Goal: Use online tool/utility: Utilize a website feature to perform a specific function

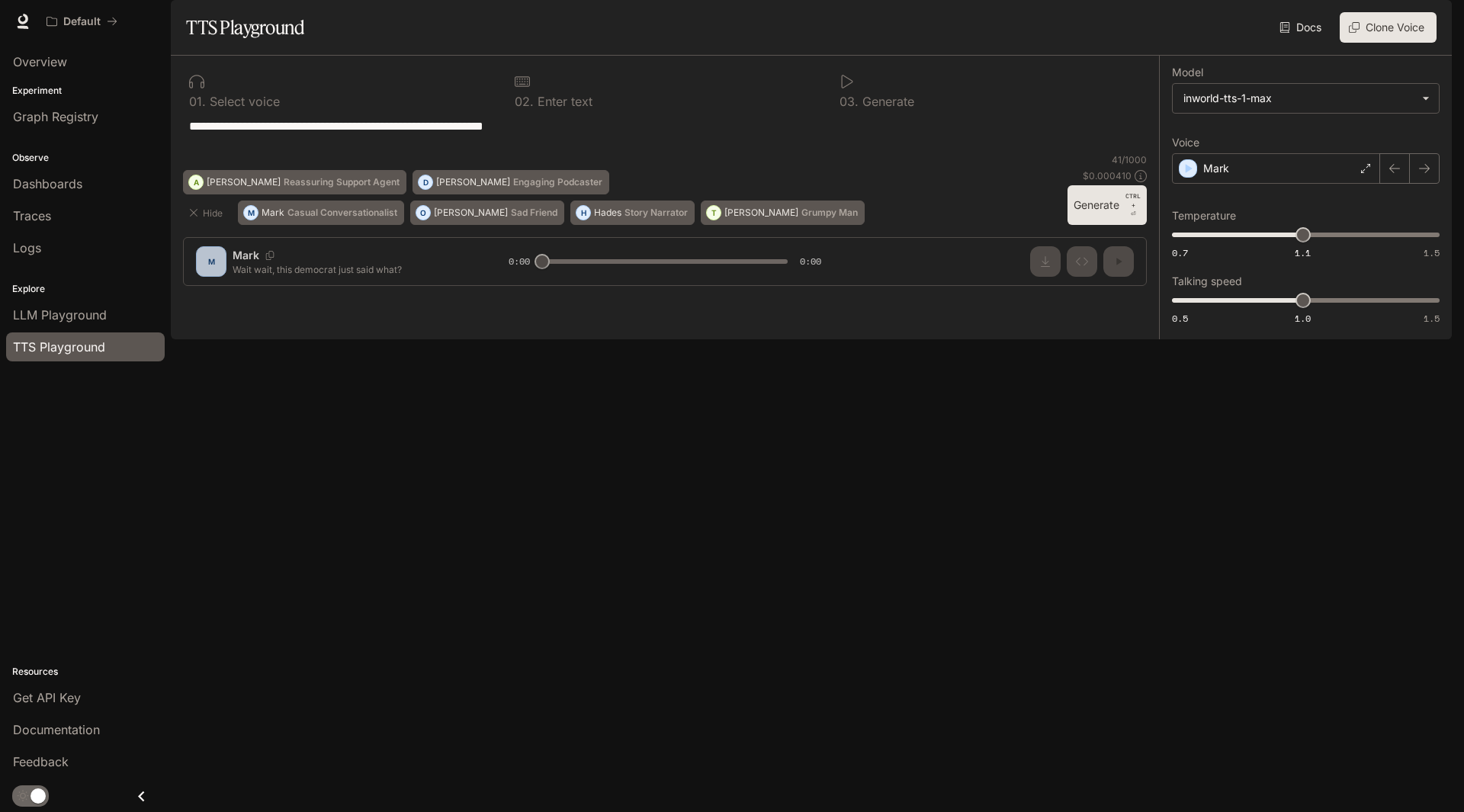
click at [1273, 340] on div "**********" at bounding box center [1305, 197] width 292 height 284
click at [1187, 173] on icon "button" at bounding box center [1190, 169] width 7 height 9
click at [1279, 184] on div "Mark" at bounding box center [1276, 168] width 208 height 31
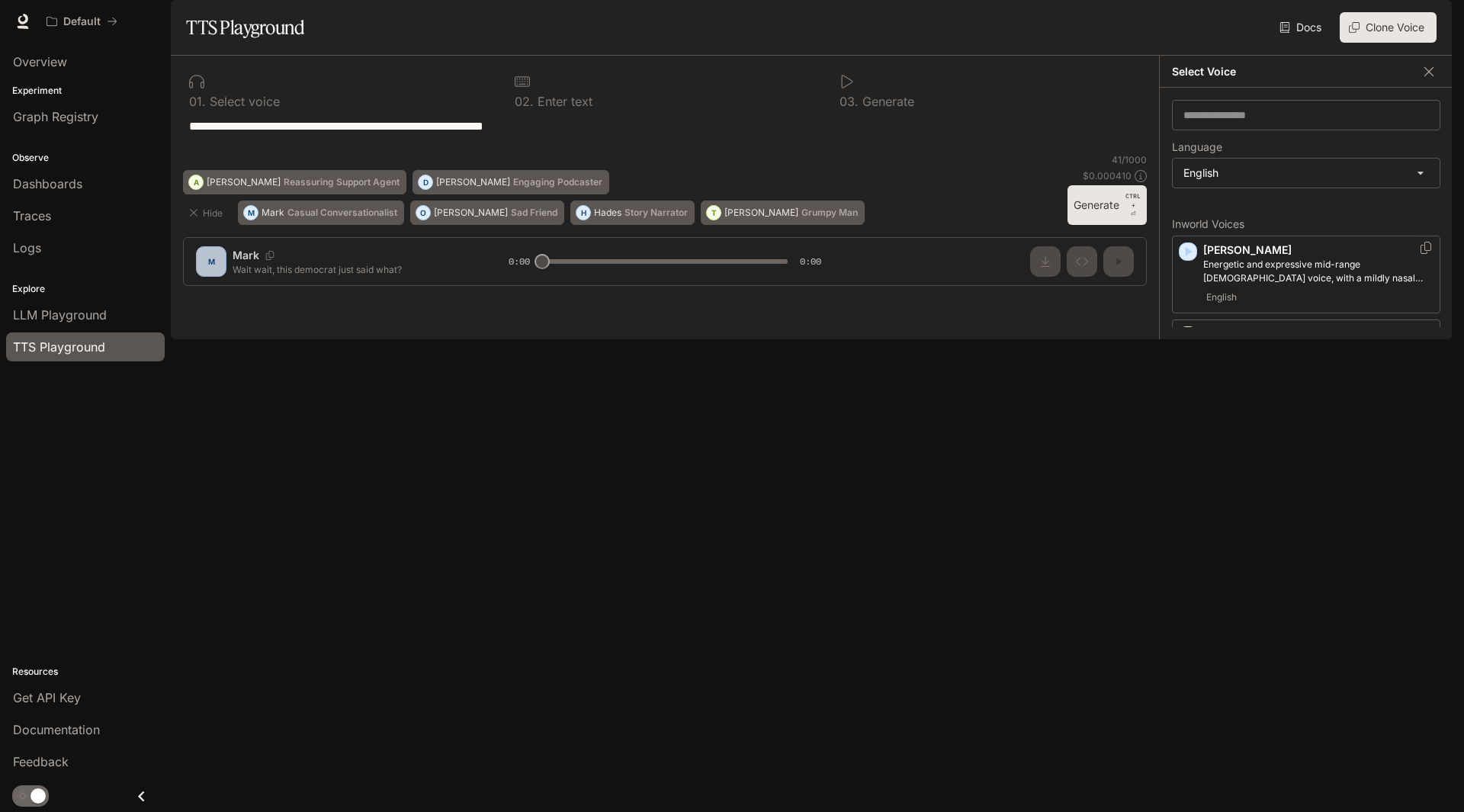
click at [1184, 259] on icon "button" at bounding box center [1187, 251] width 15 height 15
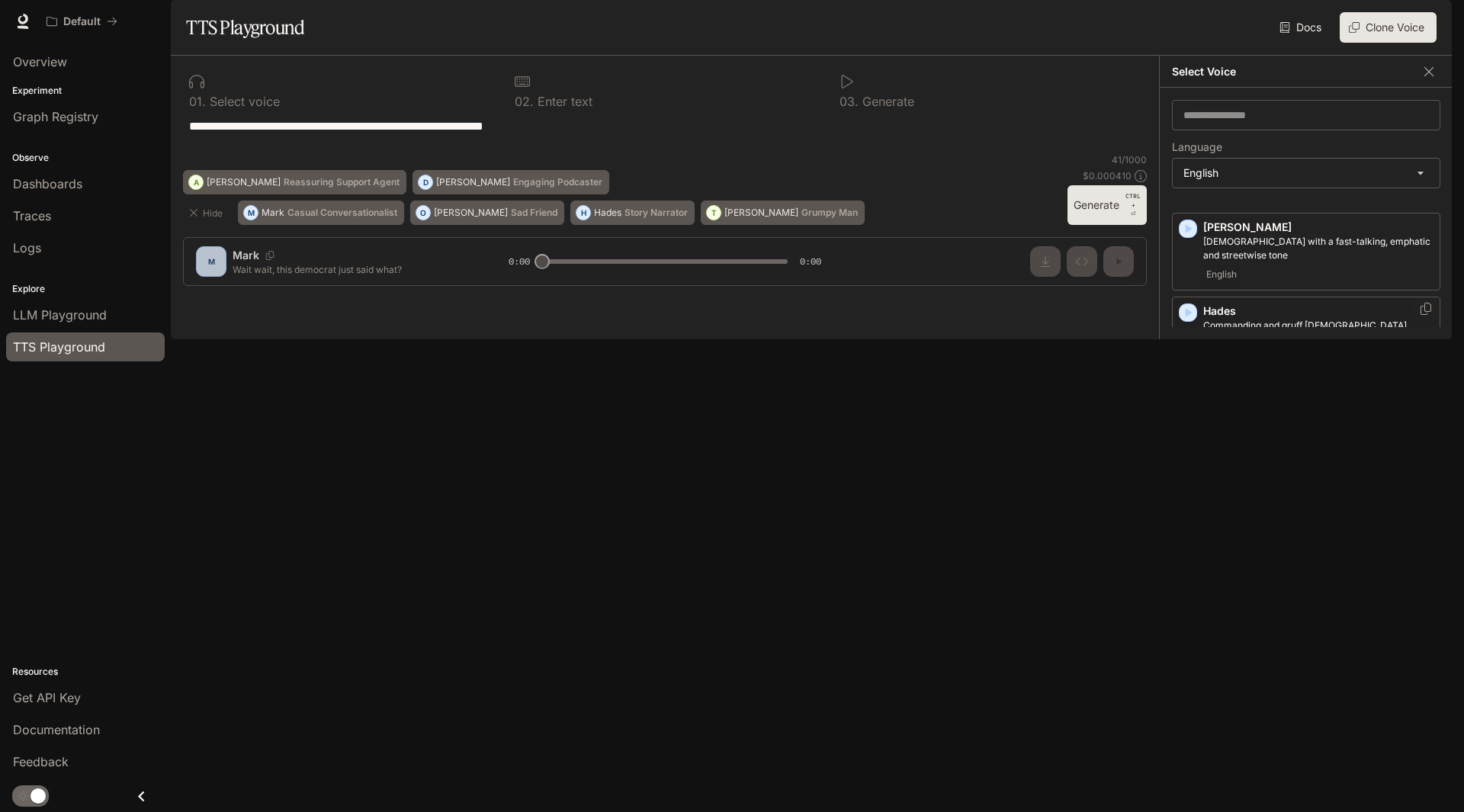
click at [1187, 320] on icon "button" at bounding box center [1187, 312] width 15 height 15
click at [1188, 317] on icon "button" at bounding box center [1189, 313] width 7 height 9
click at [1190, 473] on icon "button" at bounding box center [1187, 465] width 15 height 15
click at [1190, 557] on icon "button" at bounding box center [1187, 549] width 15 height 15
click at [1192, 641] on icon "button" at bounding box center [1187, 633] width 15 height 15
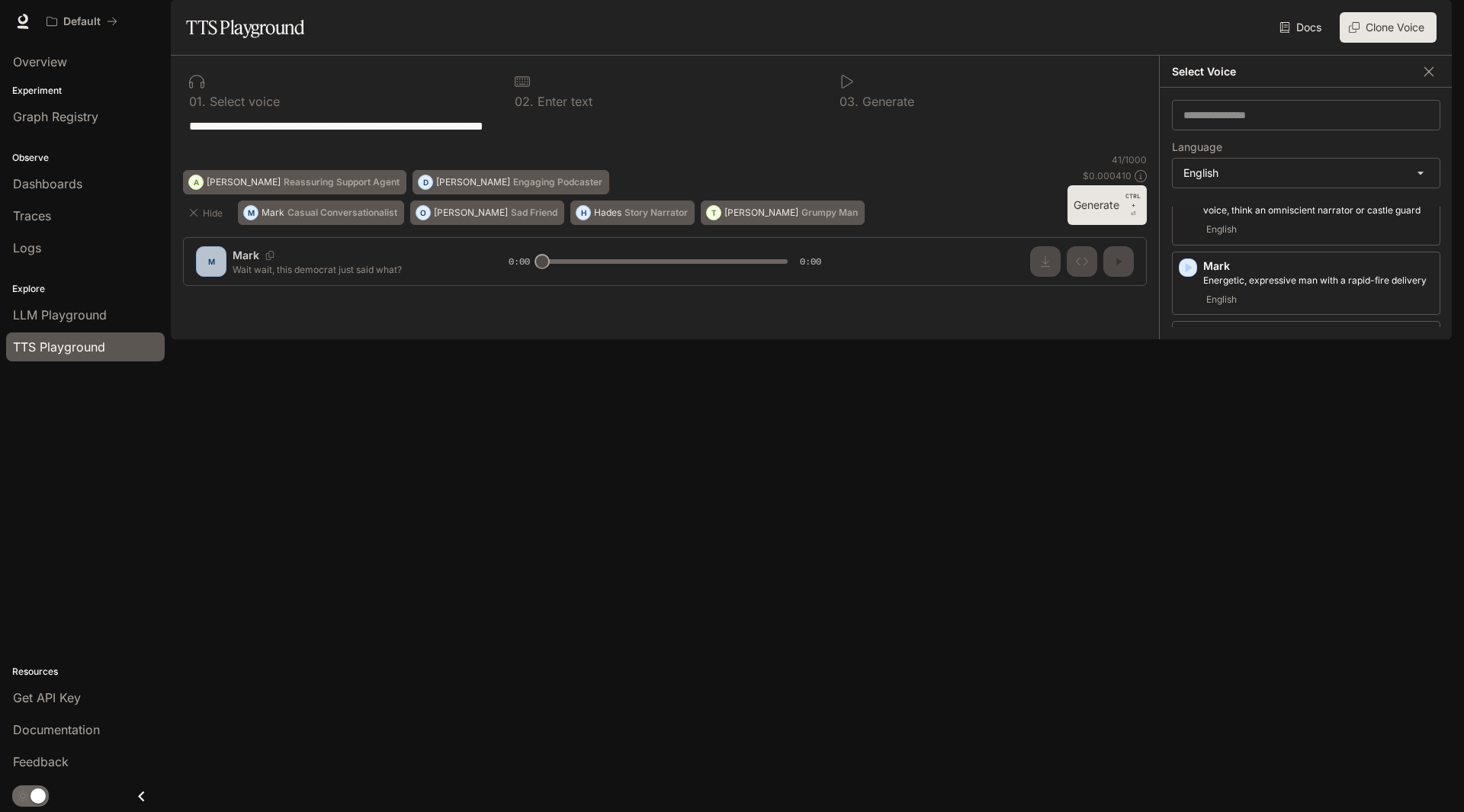
scroll to position [740, 0]
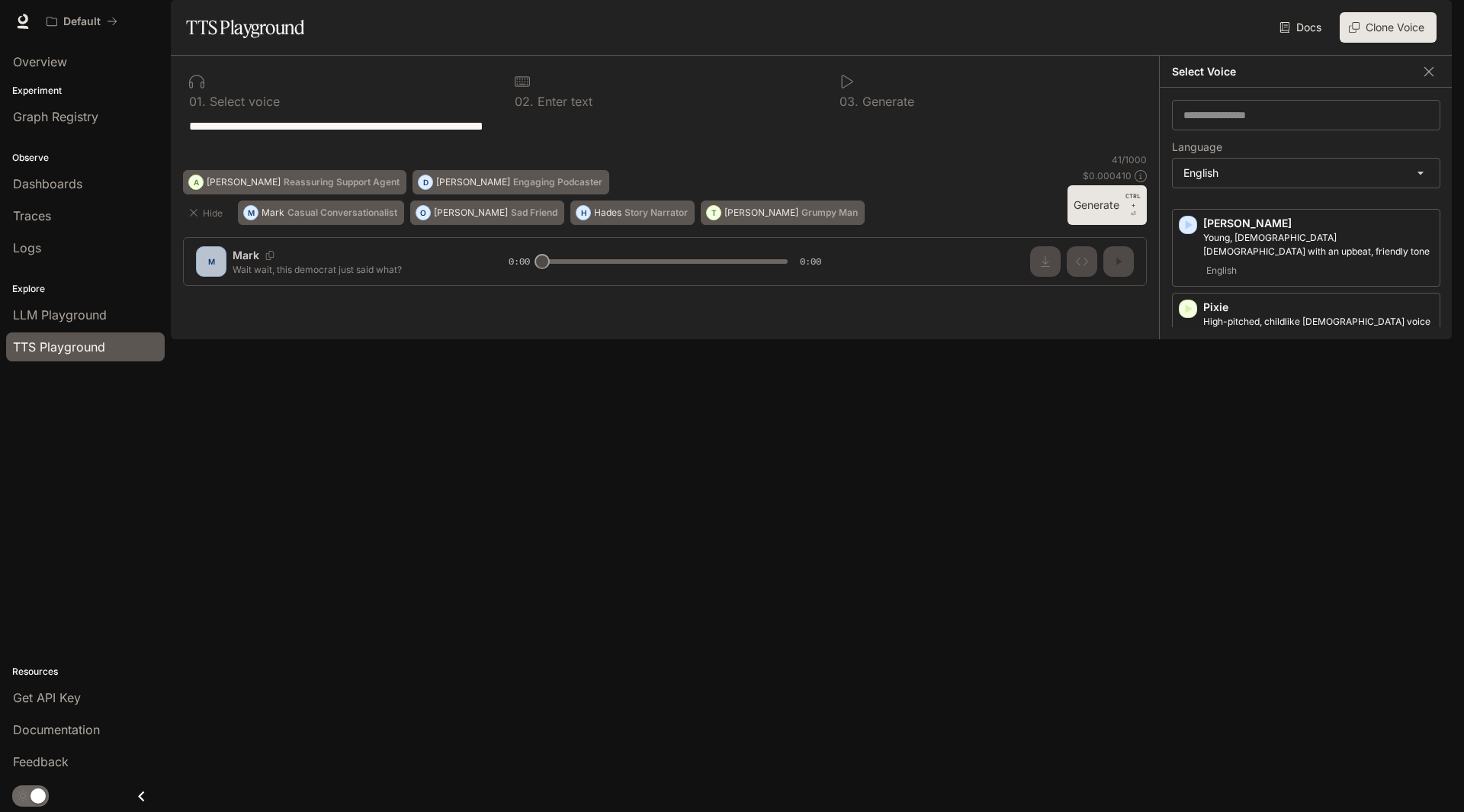
click at [1187, 481] on icon "button" at bounding box center [1189, 476] width 7 height 9
click at [1186, 565] on icon "button" at bounding box center [1189, 560] width 7 height 9
click at [1186, 733] on icon "button" at bounding box center [1189, 728] width 7 height 9
click at [1191, 652] on div "button" at bounding box center [1187, 644] width 17 height 17
click at [1180, 652] on icon "button" at bounding box center [1187, 644] width 15 height 15
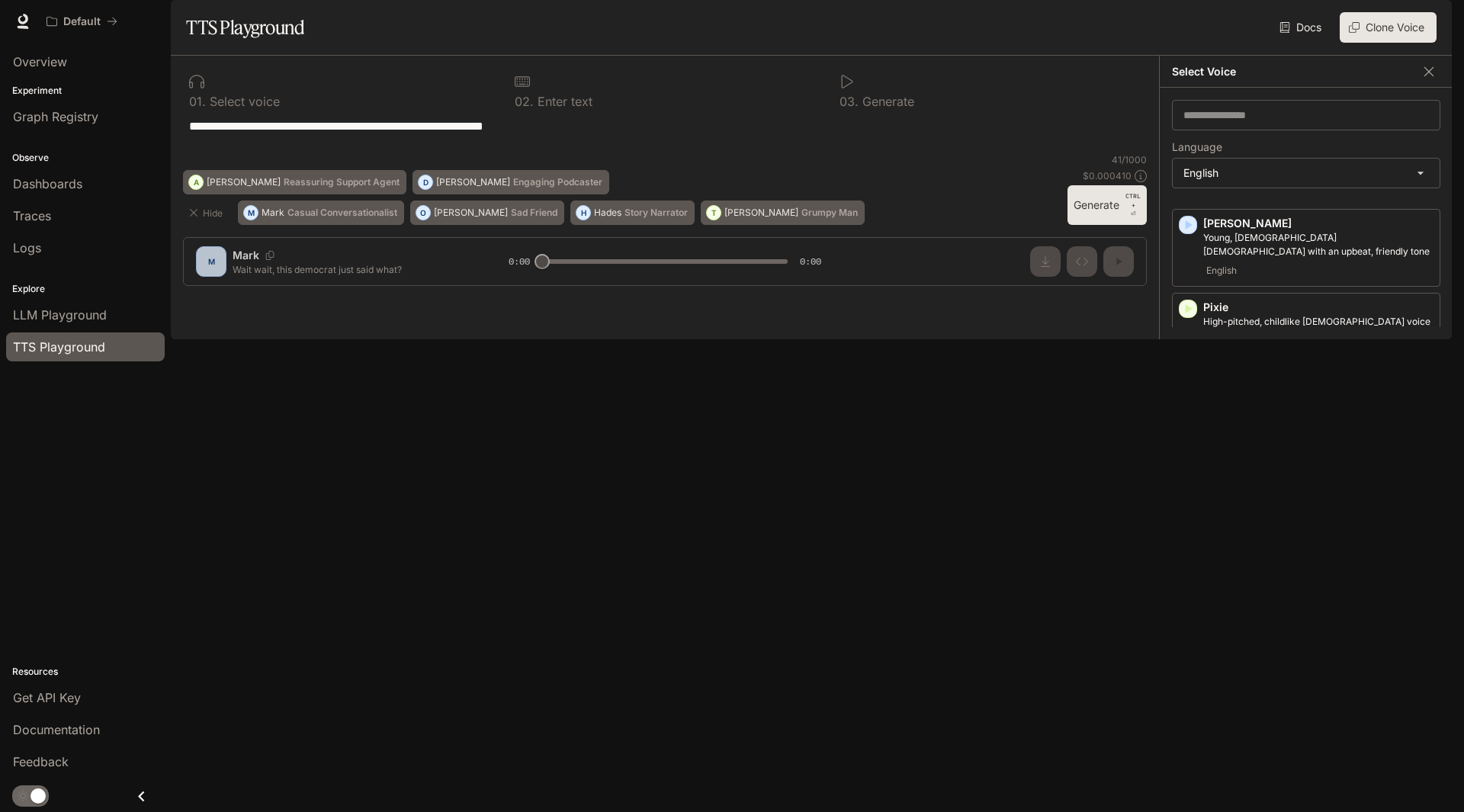
click at [1236, 650] on p "Timothy" at bounding box center [1319, 642] width 230 height 15
